Goal: Task Accomplishment & Management: Manage account settings

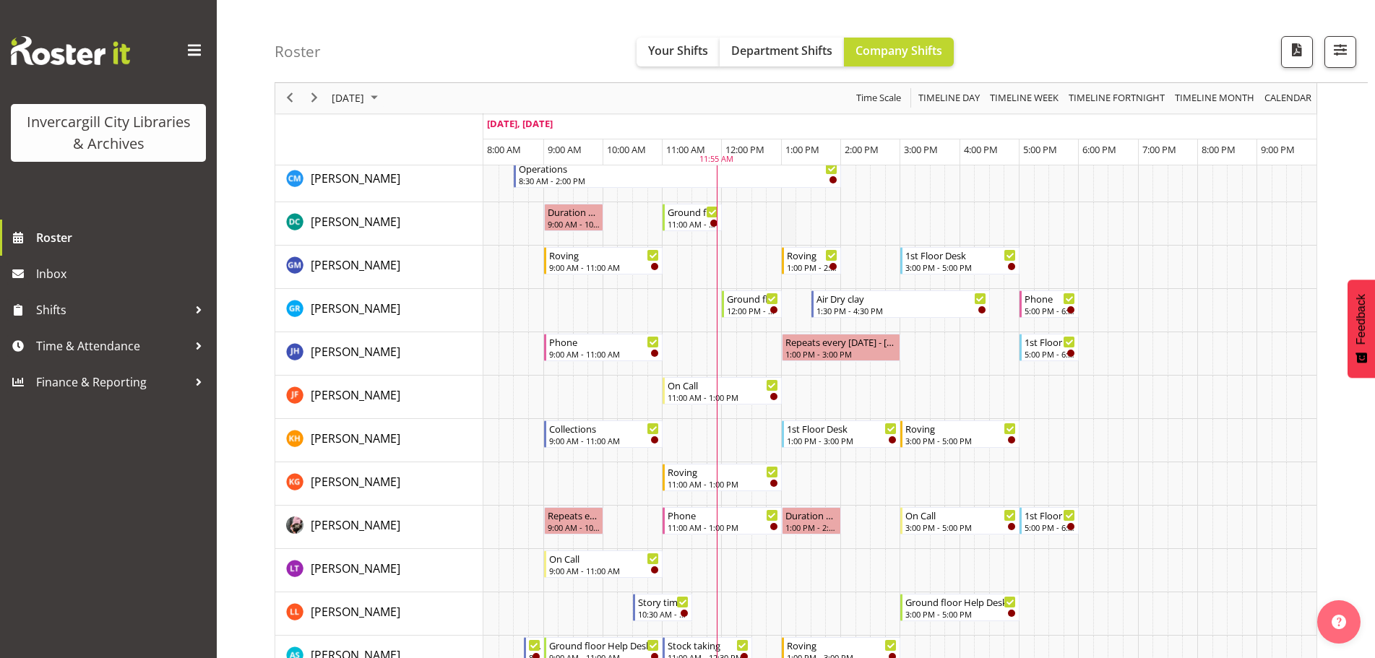
scroll to position [217, 0]
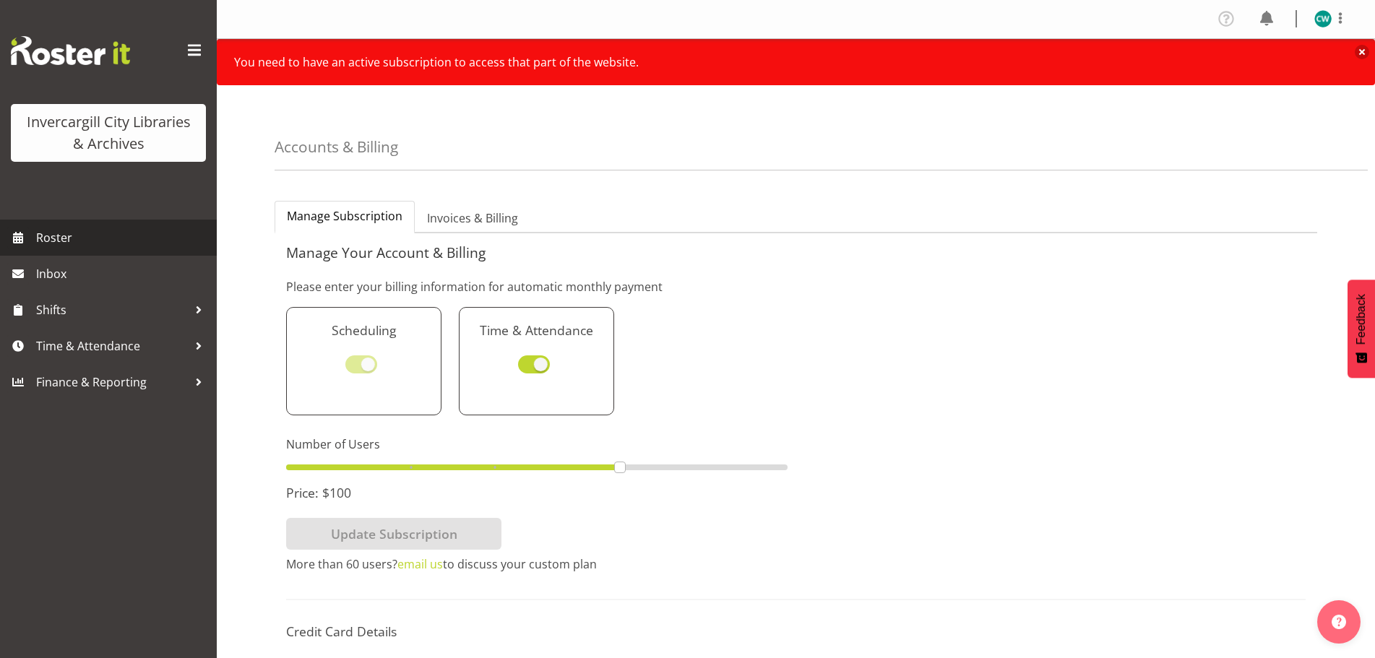
click at [50, 236] on span "Roster" at bounding box center [122, 238] width 173 height 22
click at [59, 229] on span "Roster" at bounding box center [122, 238] width 173 height 22
click at [59, 236] on span "Roster" at bounding box center [122, 238] width 173 height 22
